Goal: Task Accomplishment & Management: Use online tool/utility

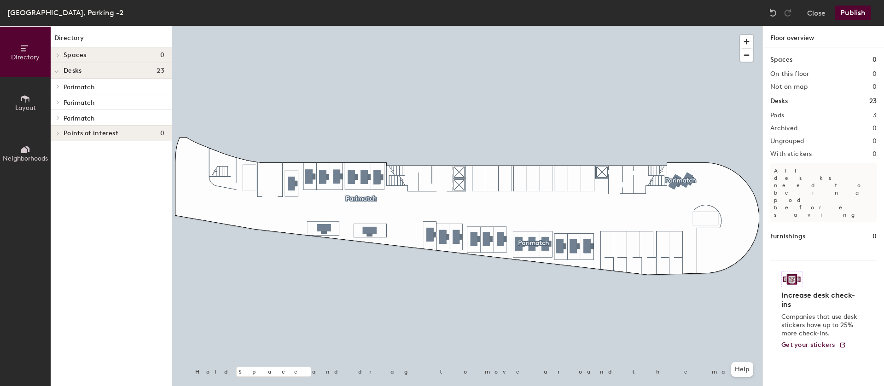
click at [63, 120] on div "Parimatch" at bounding box center [111, 118] width 121 height 16
drag, startPoint x: 22, startPoint y: 92, endPoint x: 26, endPoint y: 100, distance: 8.7
click at [22, 93] on button "Layout" at bounding box center [25, 102] width 51 height 51
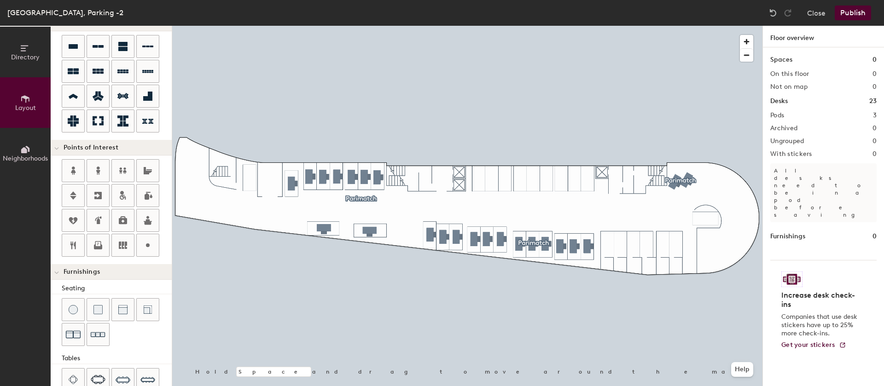
scroll to position [138, 0]
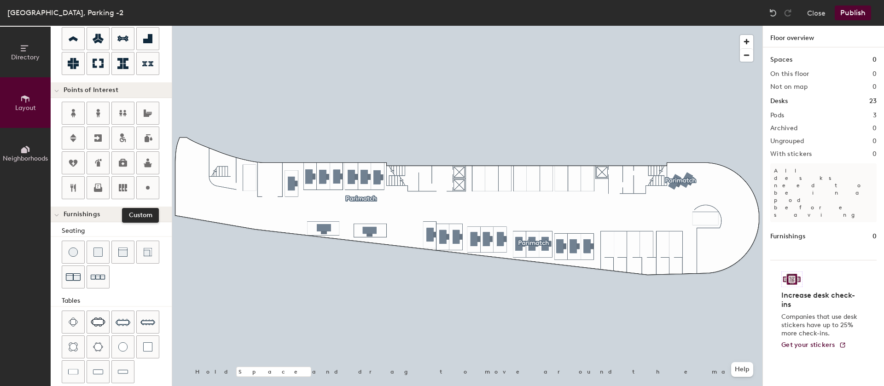
click at [149, 189] on circle at bounding box center [148, 188] width 4 height 4
type input "20"
type input "g"
type input "Gr8 tech"
click at [541, 194] on span "Done" at bounding box center [542, 197] width 27 height 16
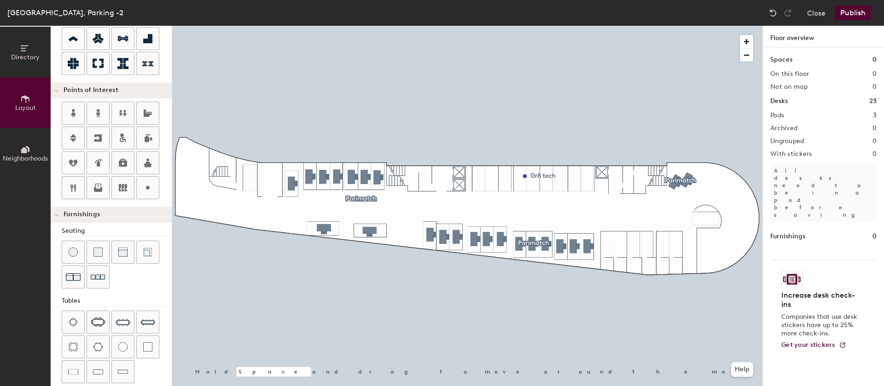
click at [863, 11] on button "Publish" at bounding box center [853, 13] width 36 height 15
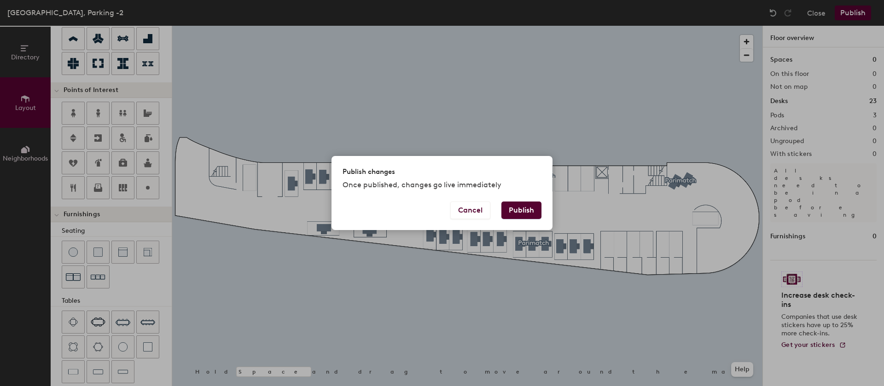
click at [527, 218] on button "Publish" at bounding box center [521, 210] width 40 height 17
type input "20"
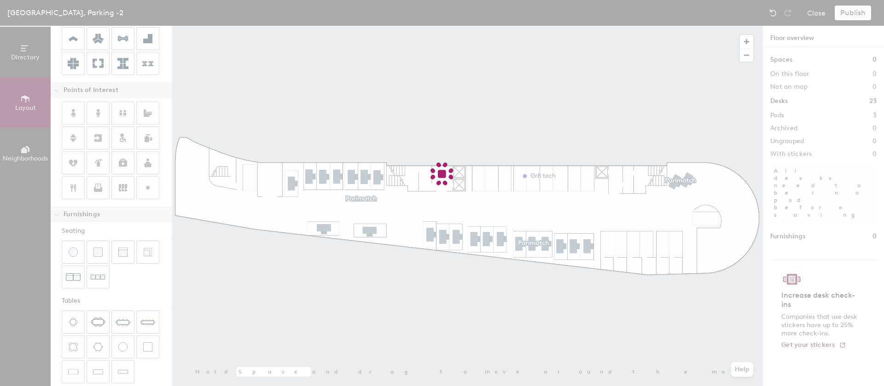
click at [565, 198] on div at bounding box center [442, 193] width 884 height 386
